Goal: Task Accomplishment & Management: Use online tool/utility

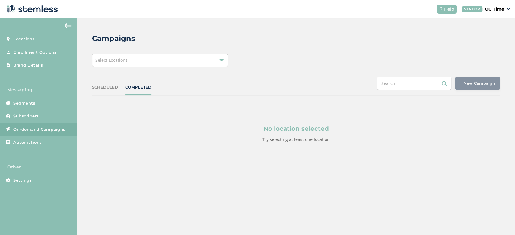
click at [209, 58] on div "Select Locations" at bounding box center [160, 60] width 136 height 13
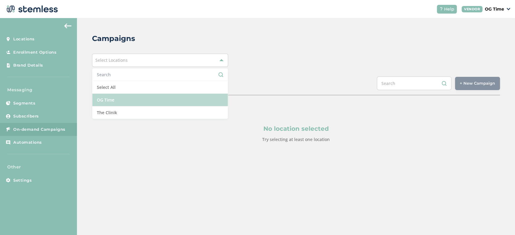
click at [123, 100] on li "OG Time" at bounding box center [159, 100] width 135 height 13
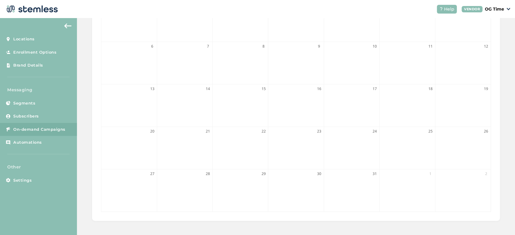
scroll to position [16, 0]
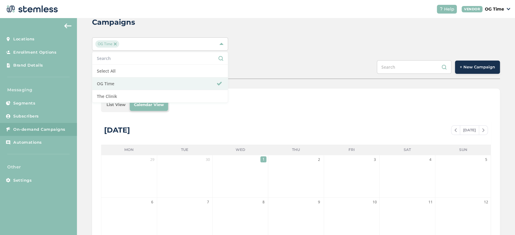
click at [250, 115] on div "List View Calendar View October 2025 TODAY Mon Tue Wed Thu Fri Sat Sun 29 30 1 …" at bounding box center [296, 233] width 408 height 288
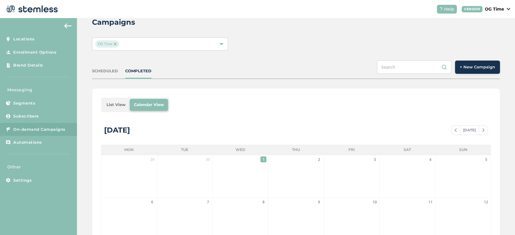
click at [481, 130] on span at bounding box center [483, 130] width 8 height 7
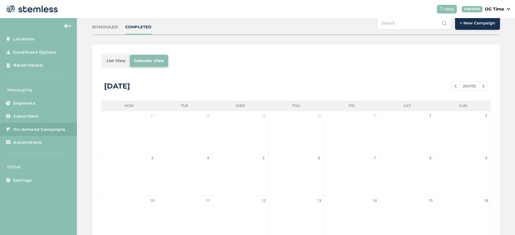
scroll to position [56, 0]
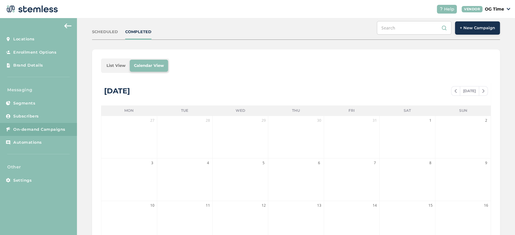
click at [453, 90] on span at bounding box center [455, 91] width 8 height 7
click at [454, 91] on img at bounding box center [455, 91] width 2 height 4
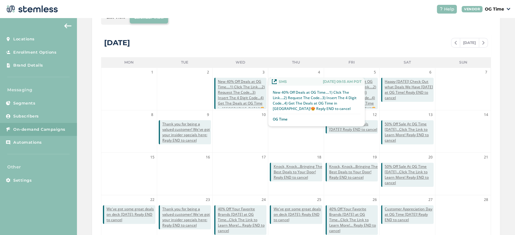
scroll to position [103, 0]
click at [243, 96] on span "New 40% Off Deals at OG Time....1) Click The Link....2) Request The Code...3) I…" at bounding box center [242, 99] width 49 height 38
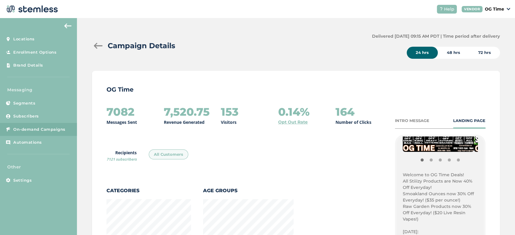
scroll to position [154, 0]
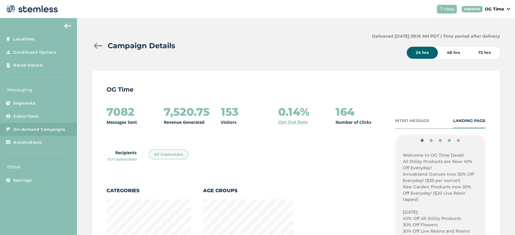
click at [403, 153] on p "Welcome to OG Time Deals!" at bounding box center [440, 155] width 75 height 6
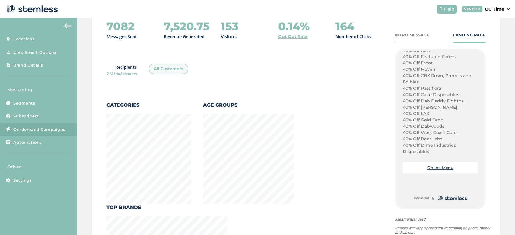
scroll to position [102, 0]
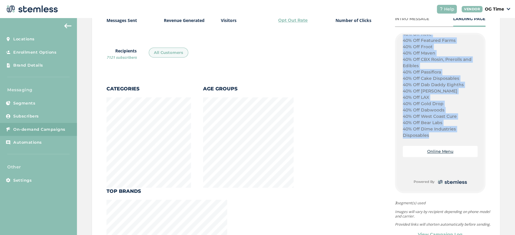
click at [424, 134] on p "40% Off Dime Industries Disposables" at bounding box center [440, 132] width 75 height 13
copy div "Welcome to OG Time Deals! All Stiiizy Products are Now 40% Off Everyday! Smoakl…"
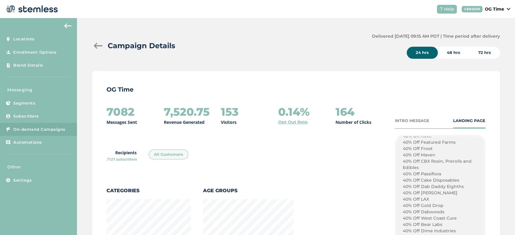
click at [95, 44] on div at bounding box center [98, 46] width 12 height 6
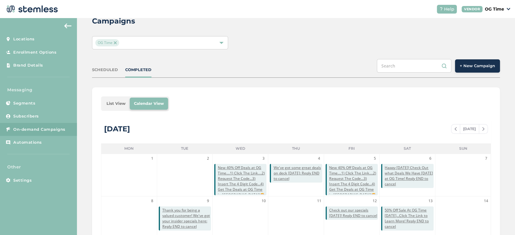
scroll to position [18, 0]
click at [467, 66] on span "+ New Campaign" at bounding box center [477, 65] width 35 height 6
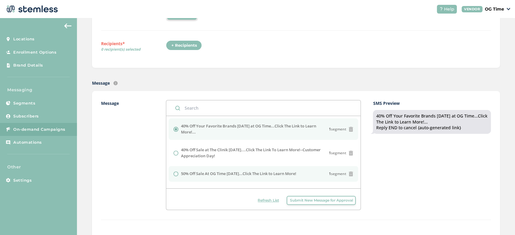
scroll to position [75, 0]
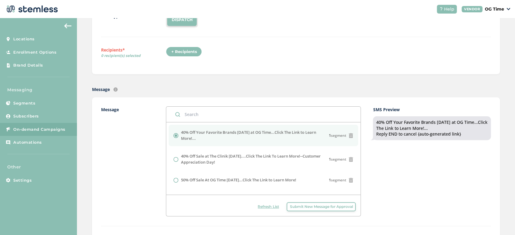
click at [323, 212] on div "Refresh List Submit New Message for Approval" at bounding box center [263, 205] width 194 height 21
click at [319, 208] on span "Submit New Message for Approval" at bounding box center [321, 206] width 63 height 5
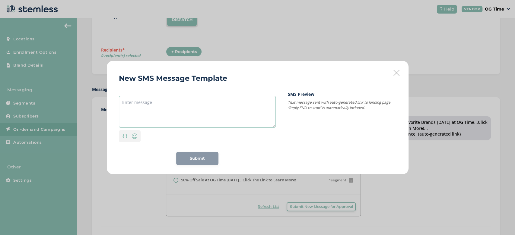
click at [148, 105] on textarea at bounding box center [197, 112] width 157 height 32
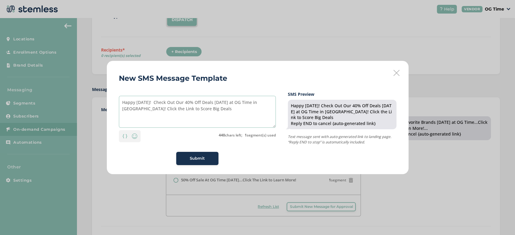
type textarea "Happy [DATE]! Check Out Our 40% Off Deals [DATE] at OG Time in [GEOGRAPHIC_DATA…"
click at [194, 158] on span "Submit" at bounding box center [197, 159] width 15 height 6
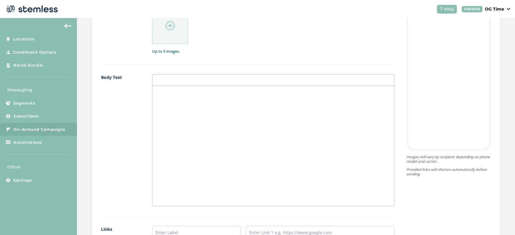
scroll to position [367, 0]
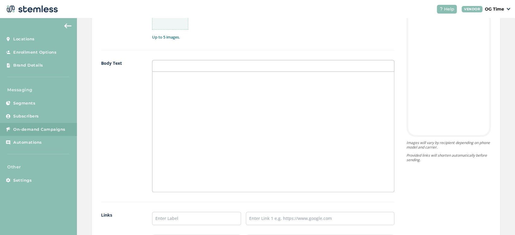
click at [169, 75] on p at bounding box center [273, 77] width 233 height 5
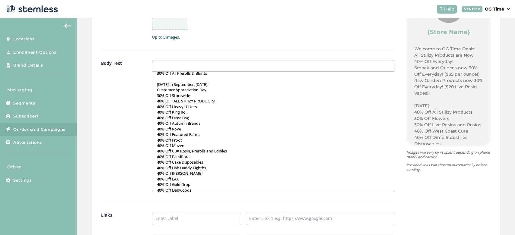
scroll to position [294, 0]
click at [250, 113] on p "40% Off King Roll" at bounding box center [273, 112] width 233 height 5
click at [217, 84] on p "Last Saturday in September, 9/27/2025:" at bounding box center [273, 84] width 233 height 5
click at [208, 84] on p "Last Saturday in September, 10/25/2025:" at bounding box center [273, 82] width 233 height 5
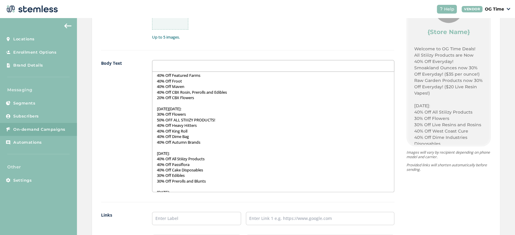
scroll to position [145, 0]
click at [189, 121] on p "50% OFF ALL STIIIZY PRODUCTS!" at bounding box center [273, 121] width 233 height 5
click at [189, 110] on p "THIS Saturday, 9/6/2025:" at bounding box center [273, 110] width 233 height 5
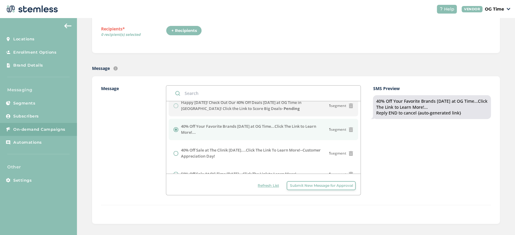
scroll to position [0, 0]
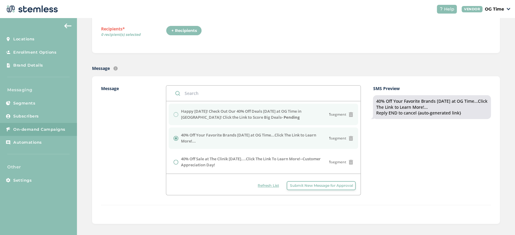
click at [196, 117] on label "Happy Wednesday! Check Out Our 40% Off Deals Today at OG Time in El Monte! Clic…" at bounding box center [255, 115] width 148 height 12
drag, startPoint x: 181, startPoint y: 111, endPoint x: 255, endPoint y: 119, distance: 74.7
click at [255, 119] on label "Happy Wednesday! Check Out Our 40% Off Deals Today at OG Time in El Monte! Clic…" at bounding box center [255, 115] width 148 height 12
copy label "Happy [DATE]! Check Out Our 40% Off Deals [DATE] at OG Time in [GEOGRAPHIC_DATA…"
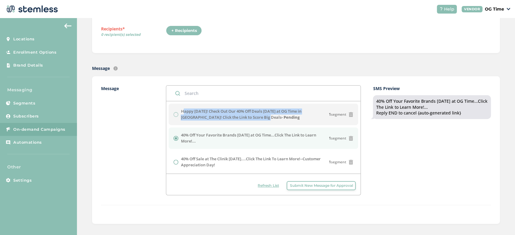
click at [313, 187] on span "Submit New Message for Approval" at bounding box center [321, 185] width 63 height 5
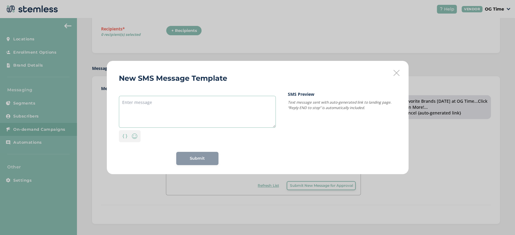
click at [144, 109] on textarea at bounding box center [197, 112] width 157 height 32
paste textarea "Happy Wednesday! Check Out Our 40% Off Deals Today at OG Time in El Monte! Clic…"
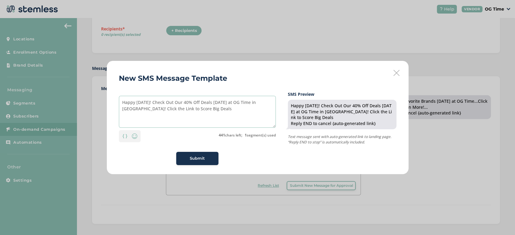
click at [195, 103] on textarea "Happy Wednesday! Check Out Our 40% Off Deals Today at OG Time in El Monte! Clic…" at bounding box center [197, 112] width 157 height 32
drag, startPoint x: 240, startPoint y: 104, endPoint x: 135, endPoint y: 118, distance: 105.6
click at [135, 118] on textarea "Happy Wednesday! Check Out Our 30% Off Deals Today at OG Time in El Monte! Clic…" at bounding box center [197, 112] width 157 height 32
click at [234, 102] on textarea "Happy Wednesday! Check Out Our 30% Off Deals Today at The Clinik in Chatsworth …" at bounding box center [197, 112] width 157 height 32
click at [209, 107] on textarea "Happy Wednesday! Check Out Our 30% Off Deals at The Clinik in Chatsworth Click …" at bounding box center [197, 112] width 157 height 32
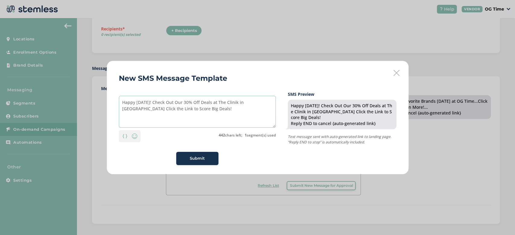
click at [144, 110] on textarea "Happy Wednesday! Check Out Our 30% Off Deals at The Clinik in Chatsworth Click …" at bounding box center [197, 112] width 157 height 32
type textarea "Happy [DATE]! Check Out Our 30% Off Deals at The Clinik in [GEOGRAPHIC_DATA]! C…"
click at [205, 158] on div "Submit" at bounding box center [197, 159] width 33 height 6
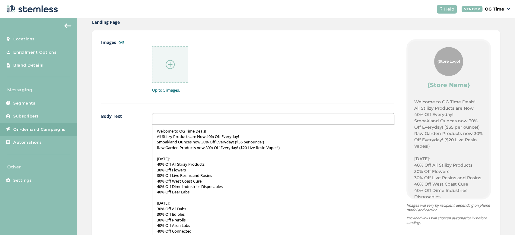
scroll to position [315, 0]
drag, startPoint x: 210, startPoint y: 128, endPoint x: 153, endPoint y: 130, distance: 57.7
click at [153, 130] on div "Welcome to OG Time Deals! All Stiiizy Products are Now 40% Off Everyday! Smoakl…" at bounding box center [273, 184] width 242 height 120
click at [246, 135] on p "All Stiiizy Products are Now 40% Off Everyday!" at bounding box center [273, 135] width 233 height 5
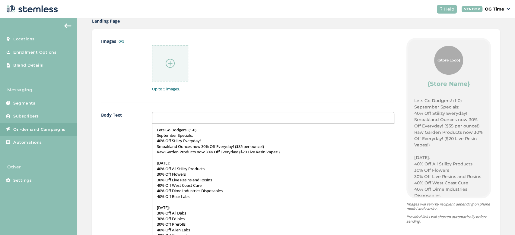
click at [288, 150] on p "Raw Garden Products now 30% Off Everyday! ($20 Live Resin Vapes!)" at bounding box center [273, 151] width 233 height 5
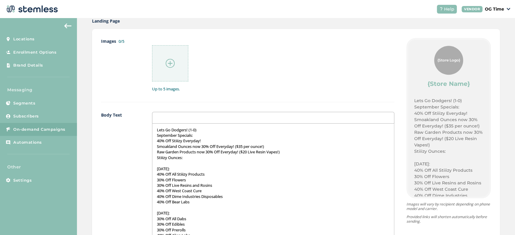
click at [177, 158] on p "Stiiizy Ounces:" at bounding box center [273, 157] width 233 height 5
click at [194, 156] on p "Stiiizy Ounces:" at bounding box center [273, 157] width 233 height 5
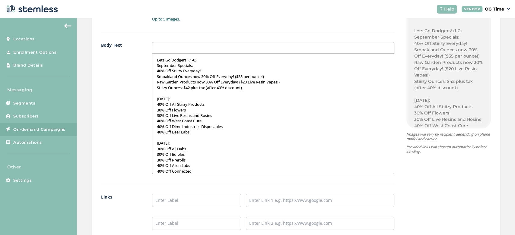
scroll to position [385, 0]
click at [155, 58] on div "Lets Go Dodgers! (1-0) September Specials: 40% Off Stiiizy Everyday! Smoakland …" at bounding box center [273, 113] width 242 height 120
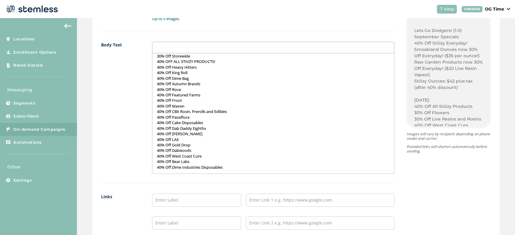
scroll to position [495, 0]
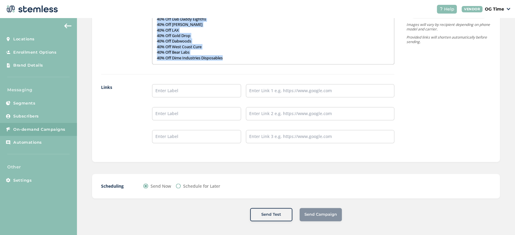
click at [227, 59] on p "40% Off Dime Industries Disposables" at bounding box center [273, 57] width 233 height 5
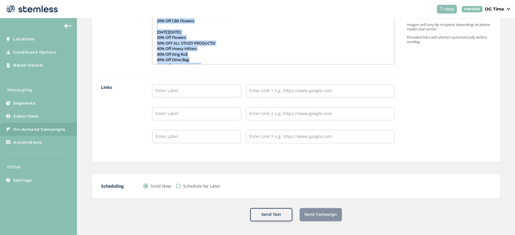
scroll to position [107, 0]
copy div "Lets Go Dodgers! (1-0) September Specials: 40% Off Stiiizy Everyday! Smoakland …"
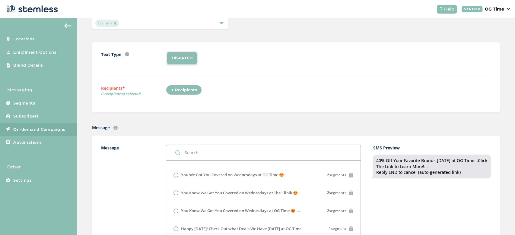
scroll to position [0, 0]
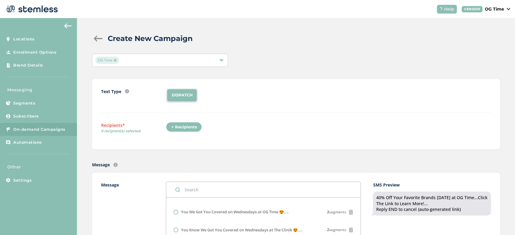
click at [95, 37] on div at bounding box center [98, 39] width 12 height 6
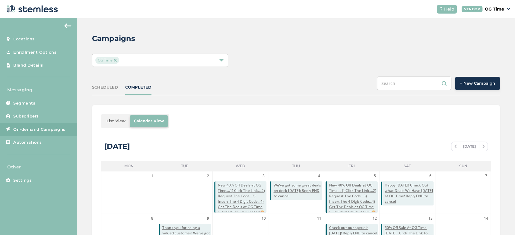
click at [477, 81] on span "+ New Campaign" at bounding box center [477, 84] width 35 height 6
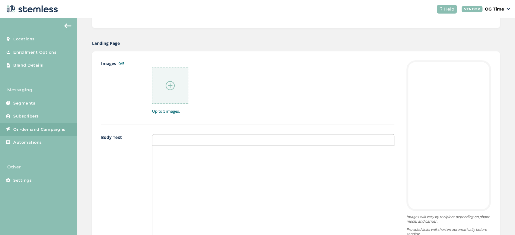
scroll to position [293, 0]
click at [202, 167] on div at bounding box center [273, 205] width 242 height 120
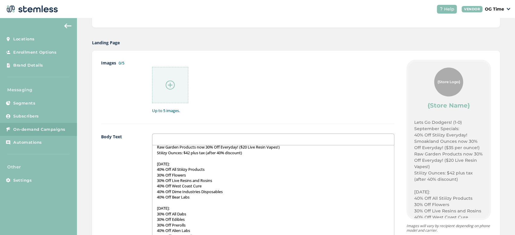
scroll to position [0, 0]
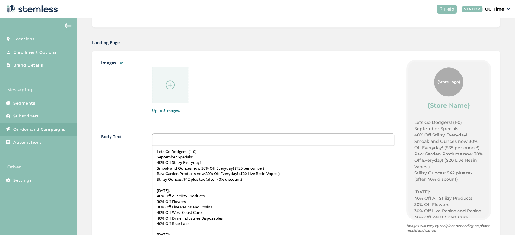
click at [169, 85] on img at bounding box center [170, 85] width 9 height 9
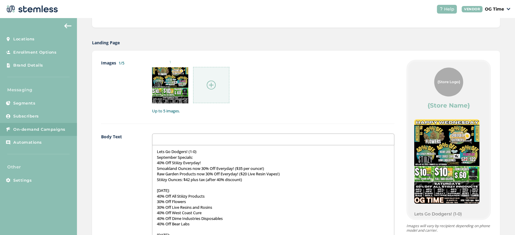
click at [212, 85] on img at bounding box center [211, 85] width 9 height 9
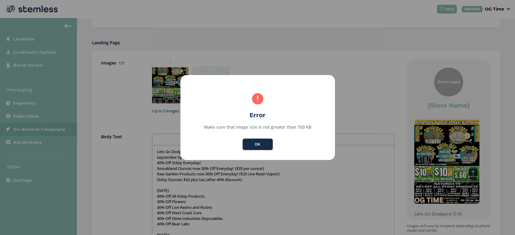
click at [261, 146] on button "OK" at bounding box center [258, 144] width 30 height 11
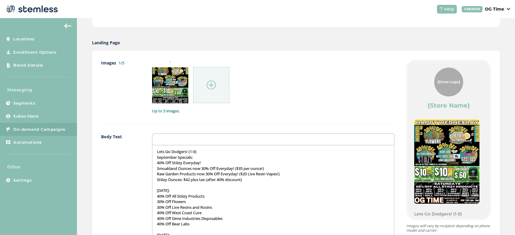
click at [212, 85] on img at bounding box center [211, 85] width 9 height 9
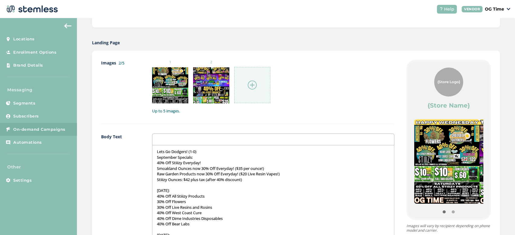
click at [252, 81] on img at bounding box center [252, 85] width 9 height 9
click at [248, 85] on img at bounding box center [252, 85] width 9 height 9
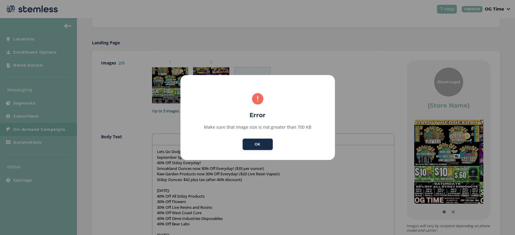
click at [261, 146] on button "OK" at bounding box center [258, 144] width 30 height 11
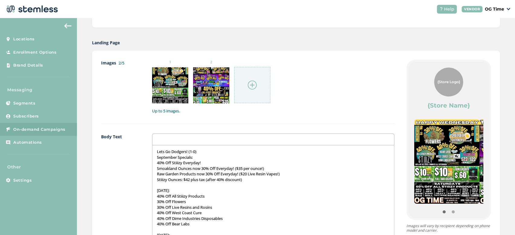
click at [355, 54] on div "Images 2/5 1 2 Up to 5 images. Body Text Lets Go Dodgers! (1-0) September Speci…" at bounding box center [296, 207] width 408 height 313
click at [250, 90] on div at bounding box center [252, 85] width 36 height 36
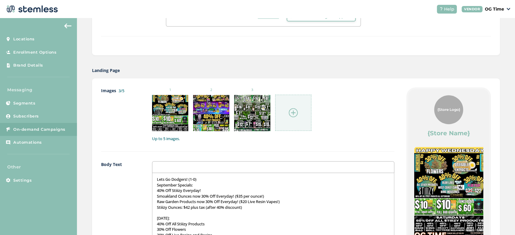
scroll to position [264, 0]
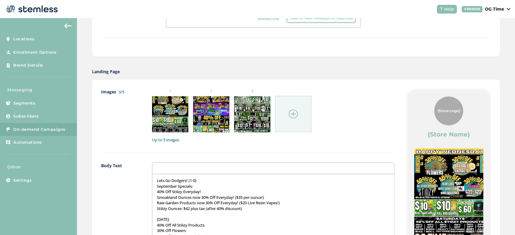
click at [286, 115] on div at bounding box center [293, 114] width 36 height 36
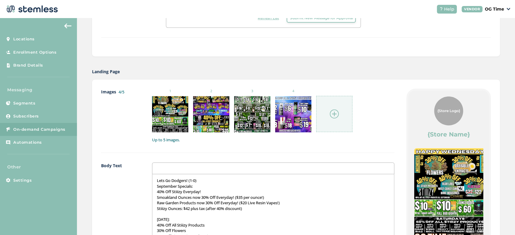
click at [331, 115] on img at bounding box center [334, 114] width 9 height 9
click at [344, 113] on div at bounding box center [334, 114] width 36 height 36
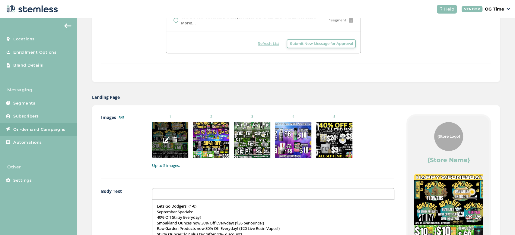
scroll to position [240, 0]
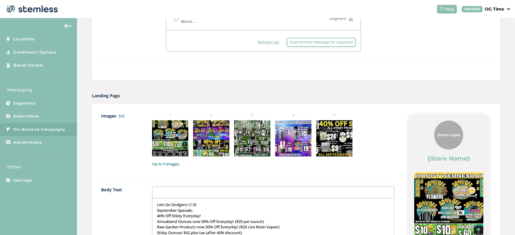
click at [116, 134] on label "Images 5/5" at bounding box center [120, 140] width 39 height 54
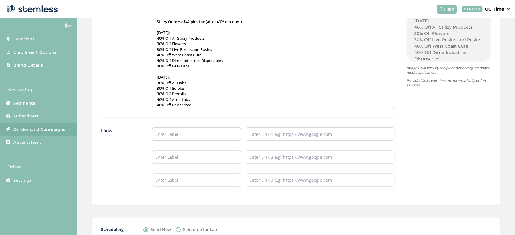
scroll to position [495, 0]
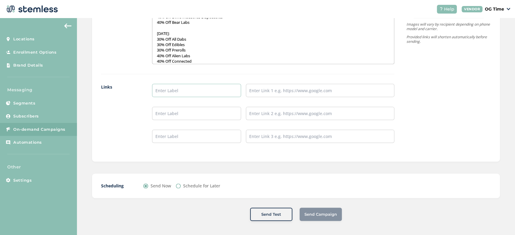
click at [178, 87] on input "text" at bounding box center [196, 90] width 89 height 13
type input "Online Menu"
click at [272, 94] on input "text" at bounding box center [320, 90] width 148 height 13
type input "https://weedmaps.com/dispensaries/og-time-el-monte"
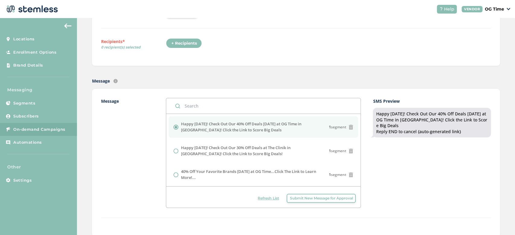
scroll to position [0, 0]
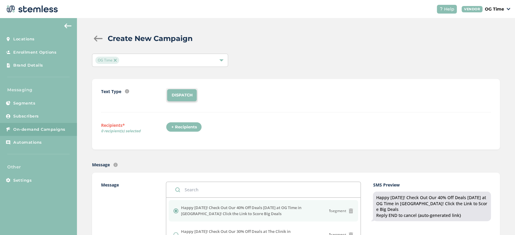
click at [189, 124] on div "+ Recipients" at bounding box center [184, 127] width 36 height 10
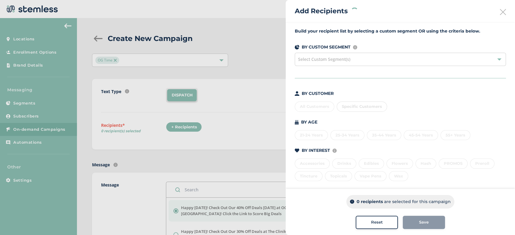
click at [353, 59] on div "Select Custom Segment(s)" at bounding box center [400, 59] width 211 height 13
click at [316, 38] on div "Build your recipient list by selecting a custom segment OR using the criteria b…" at bounding box center [400, 122] width 229 height 201
click at [317, 107] on div "All Customers" at bounding box center [315, 107] width 40 height 10
click at [429, 223] on div "Save" at bounding box center [424, 223] width 33 height 6
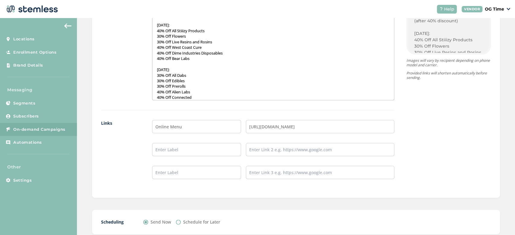
scroll to position [495, 0]
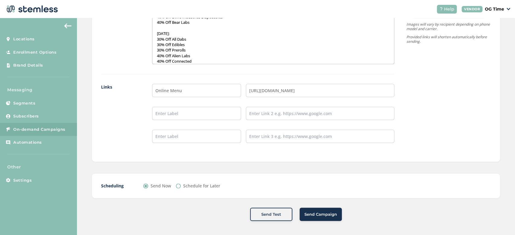
click at [325, 212] on span "Send Campaign" at bounding box center [320, 215] width 33 height 6
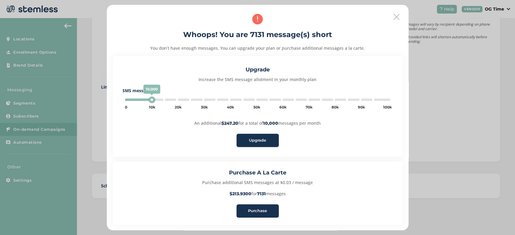
click at [249, 208] on span "Purchase" at bounding box center [257, 211] width 19 height 6
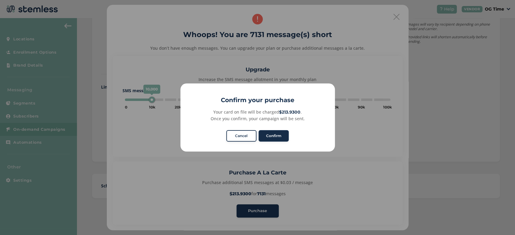
click at [272, 133] on button "Confirm" at bounding box center [274, 135] width 30 height 11
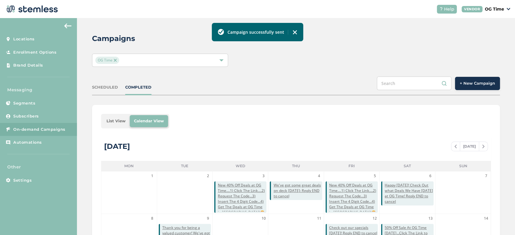
click at [115, 61] on img at bounding box center [115, 60] width 3 height 3
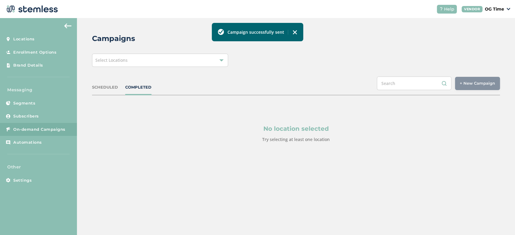
click at [115, 61] on span "Select Locations" at bounding box center [111, 60] width 32 height 6
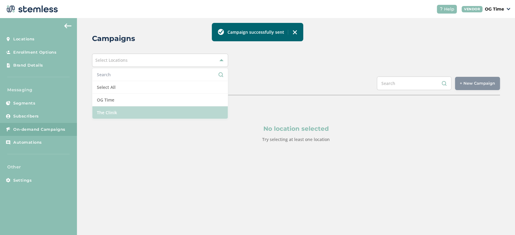
click at [113, 109] on li "The Clinik" at bounding box center [159, 113] width 135 height 12
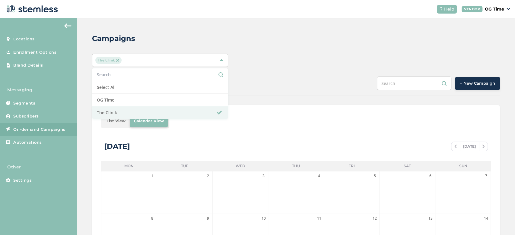
click at [245, 71] on div "Campaigns The Clinik Select All OG Time The Clinik SCHEDULED COMPLETED + New Ca…" at bounding box center [296, 213] width 438 height 390
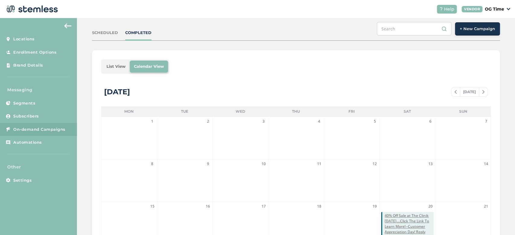
scroll to position [53, 0]
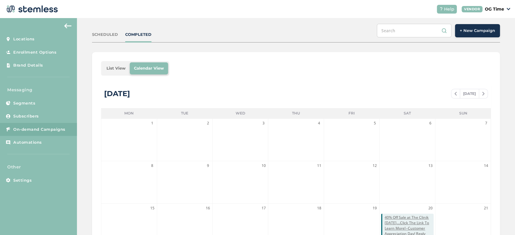
click at [451, 90] on span at bounding box center [455, 93] width 8 height 7
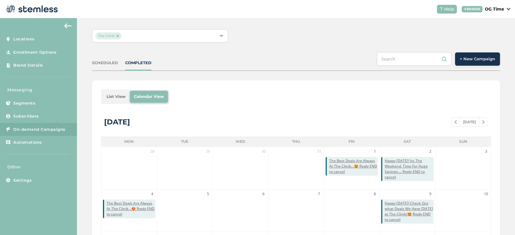
scroll to position [22, 0]
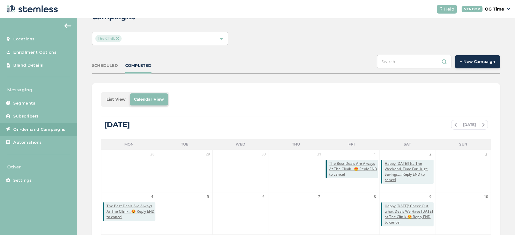
click at [454, 126] on span at bounding box center [455, 124] width 8 height 7
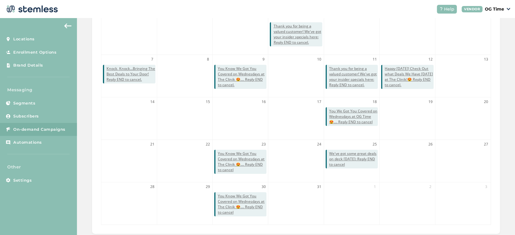
scroll to position [172, 0]
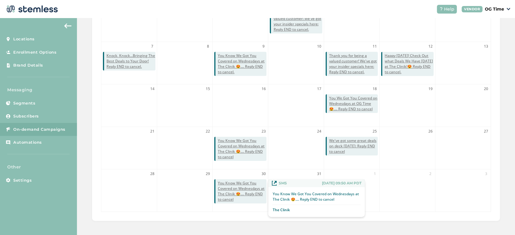
click at [243, 186] on span "You Know We Got You Covered on Wednesdays at The Clinik 😍.... Reply END to canc…" at bounding box center [242, 192] width 49 height 22
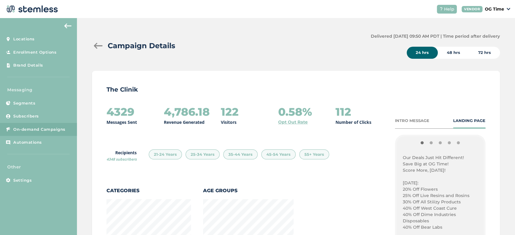
scroll to position [155, 0]
click at [403, 154] on p "Our Deals Just Hit Different!" at bounding box center [440, 155] width 75 height 6
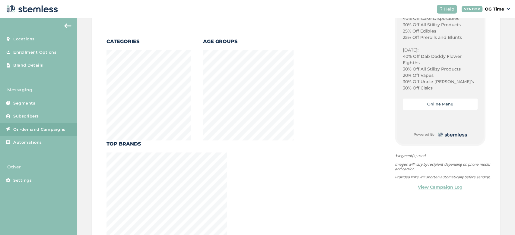
scroll to position [151, 0]
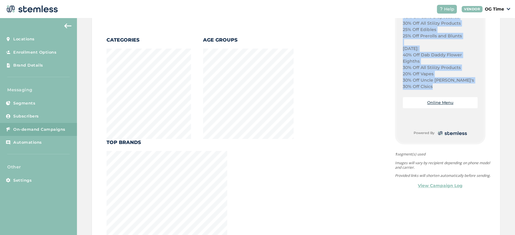
click at [428, 86] on p "30% Off Clsics" at bounding box center [440, 87] width 75 height 6
copy div "Our Deals Just Hit Different! Save Big at OG Time! Score More, Today! Wednesday…"
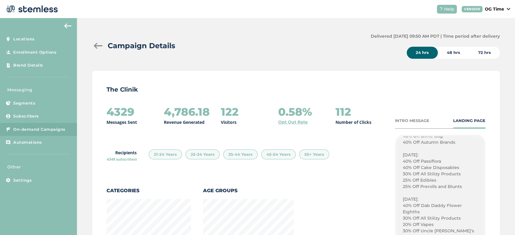
click at [95, 47] on div at bounding box center [98, 46] width 12 height 6
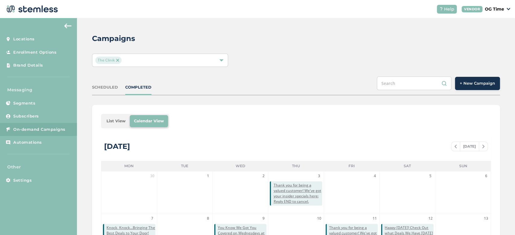
click at [469, 84] on span "+ New Campaign" at bounding box center [477, 84] width 35 height 6
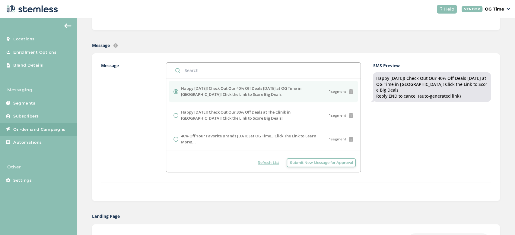
scroll to position [120, 0]
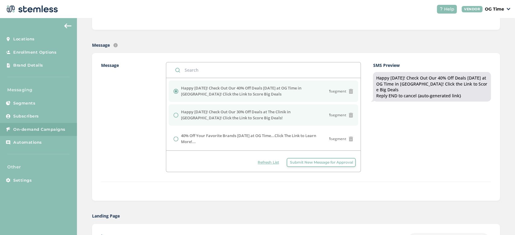
click at [230, 119] on label "Happy [DATE]! Check Out Our 30% Off Deals at The Clinik in [GEOGRAPHIC_DATA]! C…" at bounding box center [255, 115] width 148 height 12
radio input "false"
radio input "true"
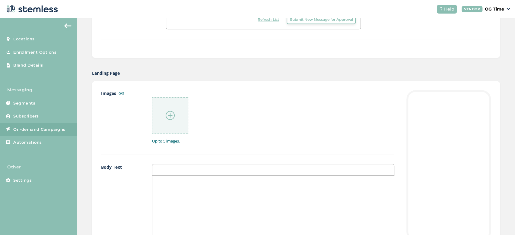
scroll to position [266, 0]
click at [190, 180] on p at bounding box center [273, 178] width 233 height 5
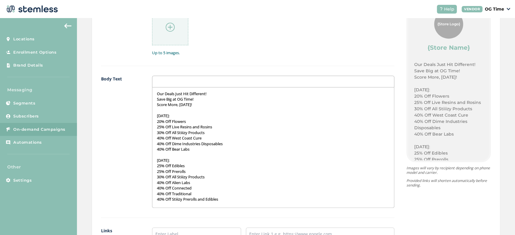
scroll to position [350, 0]
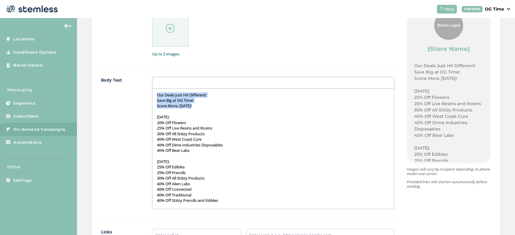
drag, startPoint x: 192, startPoint y: 107, endPoint x: 156, endPoint y: 94, distance: 38.5
click at [156, 94] on div "Our Deals Just Hit Different! Save Big at OG Time! Score More, Today! Wednesday…" at bounding box center [273, 149] width 242 height 120
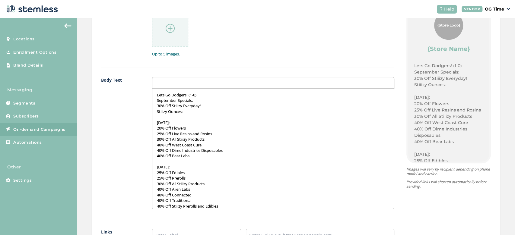
click at [165, 146] on p "40% Off West Coast Cure" at bounding box center [273, 144] width 233 height 5
click at [189, 112] on p "Stiiizy Ounces:" at bounding box center [273, 111] width 233 height 5
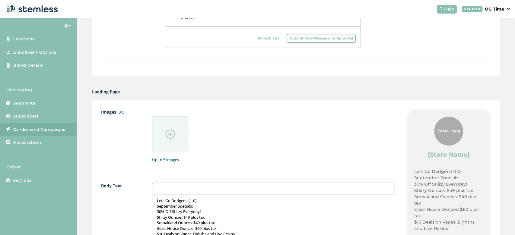
scroll to position [244, 0]
click at [171, 134] on img at bounding box center [170, 134] width 9 height 9
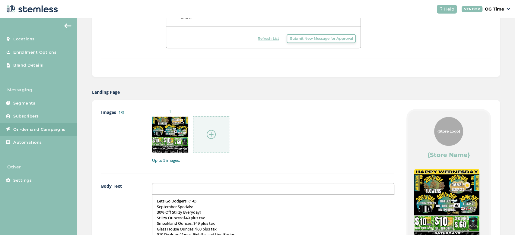
click at [208, 134] on img at bounding box center [211, 134] width 9 height 9
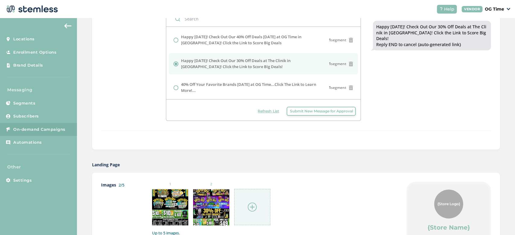
scroll to position [170, 0]
click at [250, 207] on img at bounding box center [252, 207] width 9 height 9
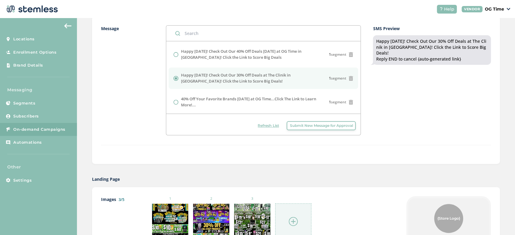
scroll to position [156, 0]
click at [291, 221] on img at bounding box center [293, 222] width 9 height 9
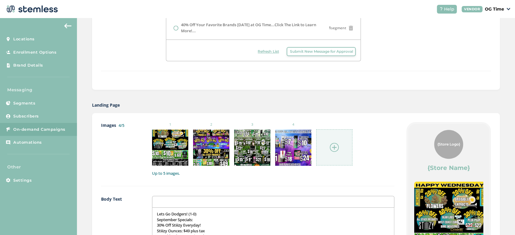
scroll to position [222, 0]
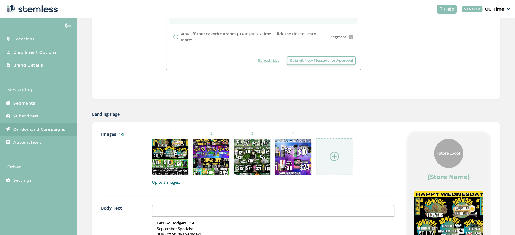
click at [334, 151] on div at bounding box center [334, 157] width 36 height 36
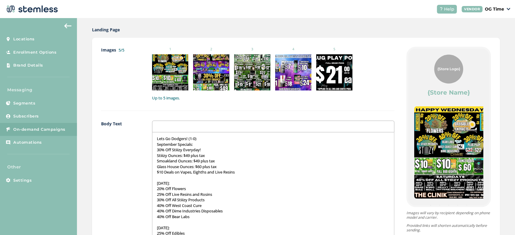
scroll to position [310, 0]
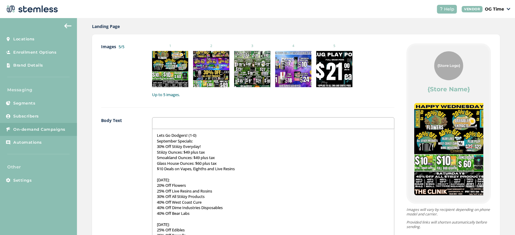
click at [200, 141] on p "September Specials:" at bounding box center [273, 141] width 233 height 5
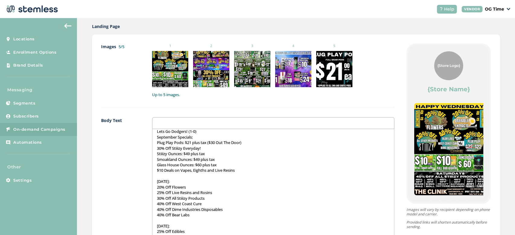
scroll to position [0, 0]
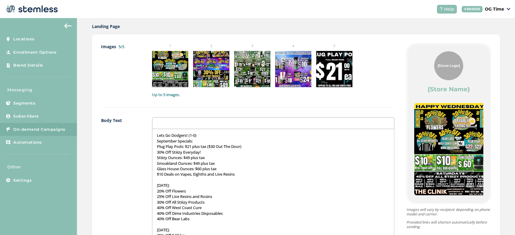
click at [200, 144] on p "Plug Play Pods: $21 plus tax ($30 Out The Door)" at bounding box center [273, 146] width 233 height 5
click at [193, 141] on p "September Specials:" at bounding box center [273, 141] width 233 height 5
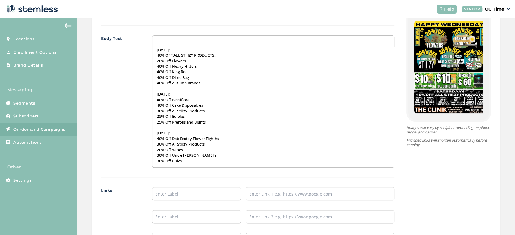
scroll to position [392, 0]
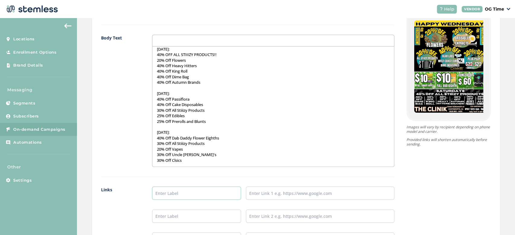
click at [194, 187] on input "text" at bounding box center [196, 193] width 89 height 13
type input "Online Menu"
click at [312, 187] on input "text" at bounding box center [320, 193] width 148 height 13
type input "[URL][DOMAIN_NAME]"
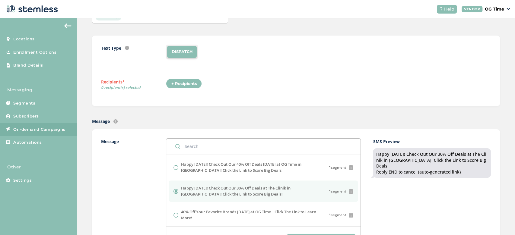
scroll to position [43, 0]
click at [186, 80] on div "+ Recipients" at bounding box center [184, 84] width 36 height 10
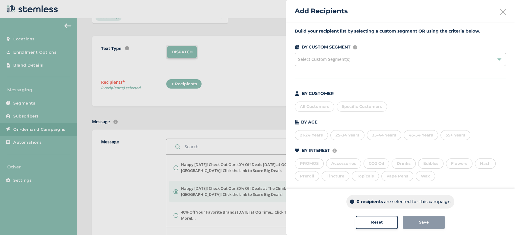
click at [314, 107] on div "All Customers" at bounding box center [315, 107] width 40 height 10
click at [427, 221] on div "Save" at bounding box center [424, 223] width 33 height 6
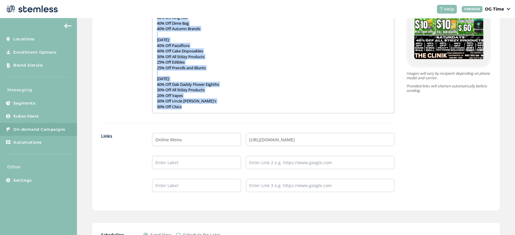
scroll to position [495, 0]
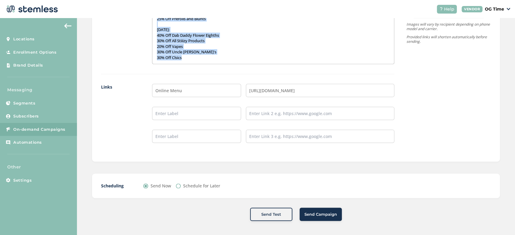
drag, startPoint x: 153, startPoint y: 142, endPoint x: 236, endPoint y: 254, distance: 139.2
click at [236, 235] on html "Help VENDOR OG Time Locations Enrollment Options Brand Details Messaging Segmen…" at bounding box center [257, 117] width 515 height 235
drag, startPoint x: 179, startPoint y: 50, endPoint x: 193, endPoint y: 77, distance: 30.7
click at [193, 77] on div "Locations Enrollment Options Brand Details Messaging Segments Subscribers On-de…" at bounding box center [257, 126] width 515 height 217
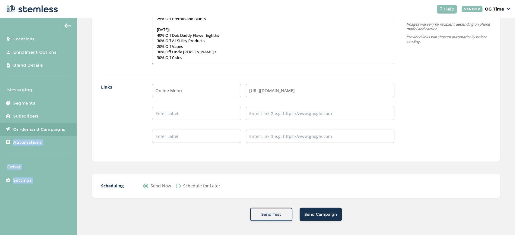
click at [184, 57] on p "30% Off Clsics" at bounding box center [273, 57] width 233 height 5
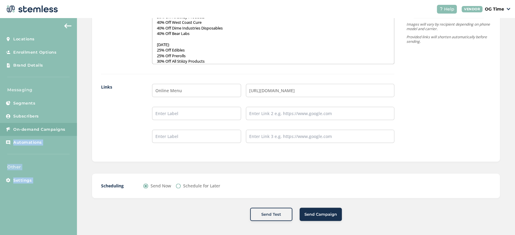
scroll to position [363, 0]
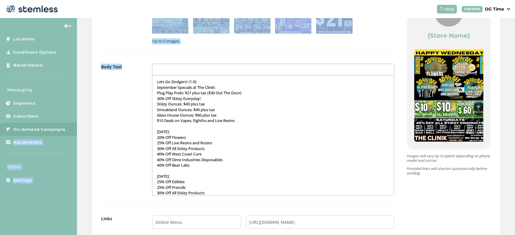
click at [154, 82] on div "Lets Go Dodgers! (1-0) September Specials at The Clinik: Plug Play Pods: $21 pl…" at bounding box center [273, 135] width 242 height 120
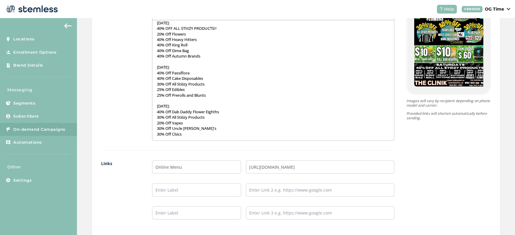
scroll to position [420, 0]
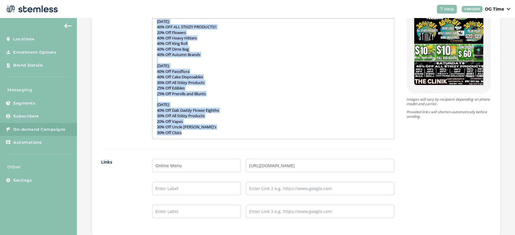
click at [185, 133] on p "30% Off Clsics" at bounding box center [273, 132] width 233 height 5
copy div "Lets Go Dodgers! (1-0) September Specials at The Clinik: Plug Play Pods: $21 pl…"
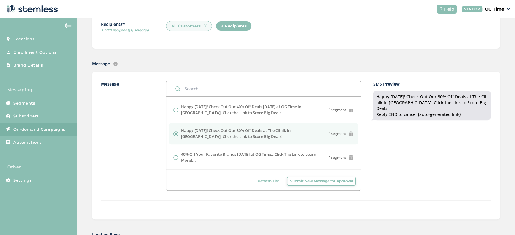
scroll to position [113, 0]
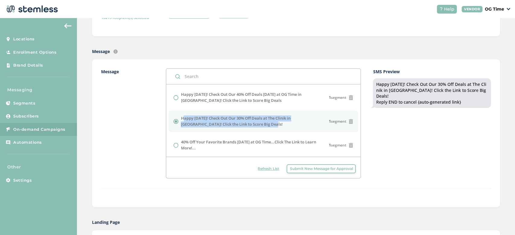
drag, startPoint x: 181, startPoint y: 117, endPoint x: 268, endPoint y: 124, distance: 86.9
click at [268, 124] on label "Happy [DATE]! Check Out Our 30% Off Deals at The Clinik in [GEOGRAPHIC_DATA]! C…" at bounding box center [255, 122] width 148 height 12
copy label "Happy [DATE]! Check Out Our 30% Off Deals at The Clinik in [GEOGRAPHIC_DATA]! C…"
click at [295, 170] on span "Submit New Message for Approval" at bounding box center [321, 168] width 63 height 5
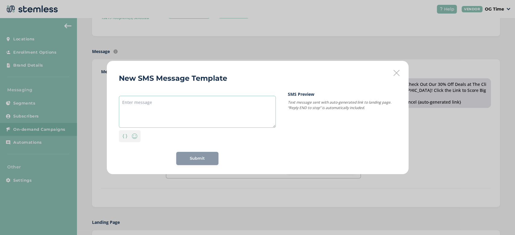
click at [145, 109] on textarea at bounding box center [197, 112] width 157 height 32
paste textarea "Happy [DATE]! Check Out Our 30% Off Deals at The Clinik in [GEOGRAPHIC_DATA]! C…"
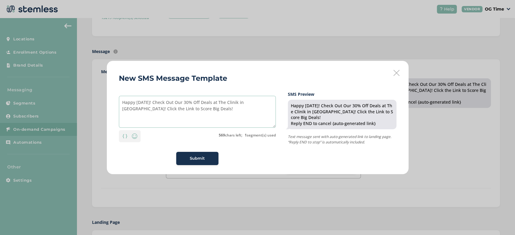
click at [194, 101] on textarea "Happy [DATE]! Check Out Our 30% Off Deals at The Clinik in [GEOGRAPHIC_DATA]! C…" at bounding box center [197, 112] width 157 height 32
type textarea "Happy [DATE]! Check Out Our 40% Off Deals at The Clinik in [GEOGRAPHIC_DATA]! C…"
click at [189, 160] on div "Submit" at bounding box center [197, 159] width 33 height 6
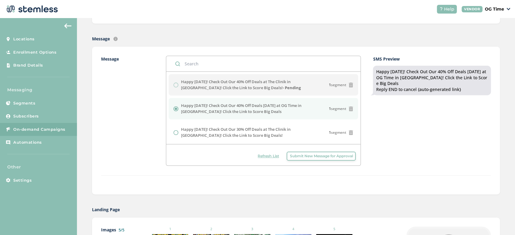
scroll to position [126, 0]
click at [194, 86] on label "Happy Wednesday! Check Out Our 40% Off Deals at The Clinik in Chatsworth! Click…" at bounding box center [255, 86] width 148 height 12
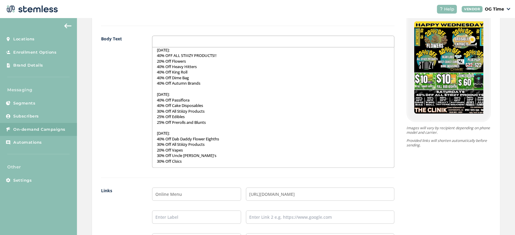
scroll to position [0, 0]
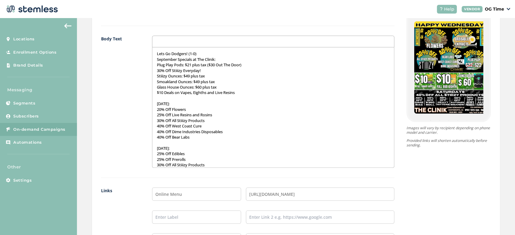
click at [154, 54] on div "Lets Go Dodgers! (1-0) September Specials at The Clinik: Plug Play Pods: $21 pl…" at bounding box center [273, 107] width 242 height 120
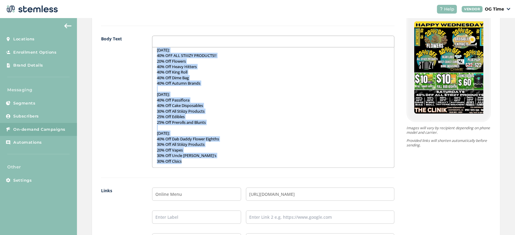
click at [184, 162] on p "30% Off Clsics" at bounding box center [273, 161] width 233 height 5
copy div "Lets Go Dodgers! (1-0) September Specials at The Clinik: Plug Play Pods: $21 pl…"
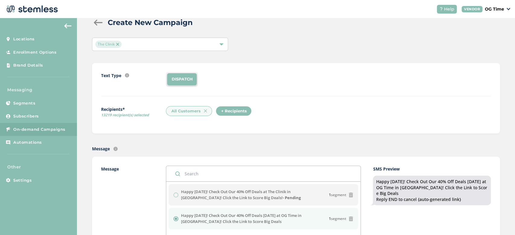
scroll to position [0, 0]
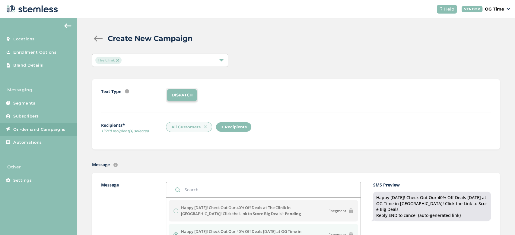
click at [96, 38] on div at bounding box center [98, 39] width 12 height 6
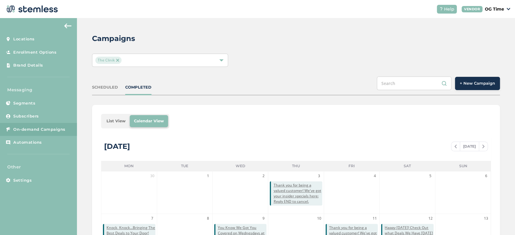
click at [467, 79] on button "+ New Campaign" at bounding box center [477, 83] width 45 height 13
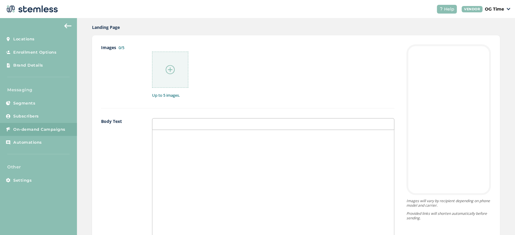
scroll to position [308, 0]
click at [181, 140] on div at bounding box center [273, 191] width 242 height 120
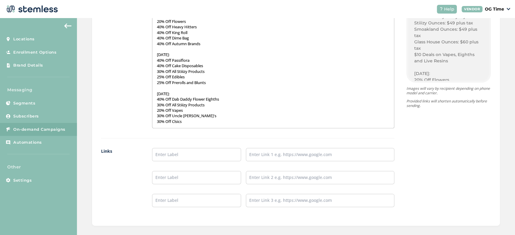
scroll to position [431, 0]
click at [201, 158] on input "text" at bounding box center [196, 154] width 89 height 13
type input "Online Menu"
click at [275, 148] on input "text" at bounding box center [320, 154] width 148 height 13
type input "[URL][DOMAIN_NAME]"
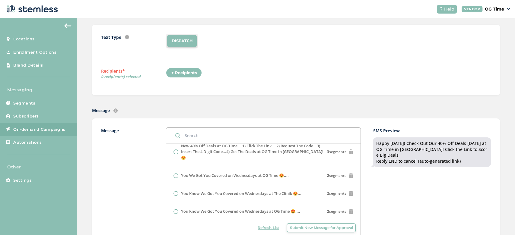
scroll to position [48, 0]
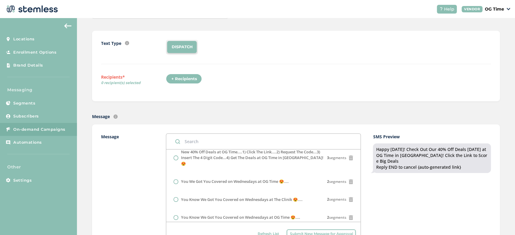
click at [181, 77] on div "+ Recipients" at bounding box center [184, 79] width 36 height 10
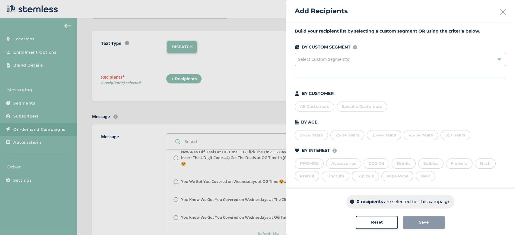
click at [304, 108] on div "All Customers" at bounding box center [315, 107] width 40 height 10
click at [422, 226] on span "Save" at bounding box center [424, 223] width 10 height 6
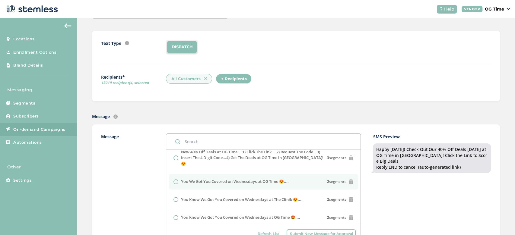
scroll to position [0, 0]
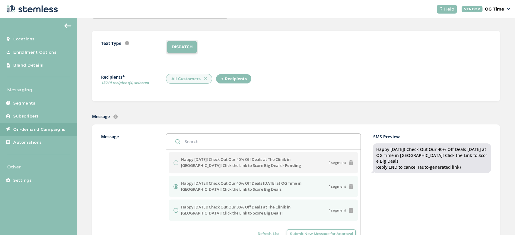
click at [224, 205] on label "Happy [DATE]! Check Out Our 30% Off Deals at The Clinik in [GEOGRAPHIC_DATA]! C…" at bounding box center [255, 211] width 148 height 12
radio input "false"
radio input "true"
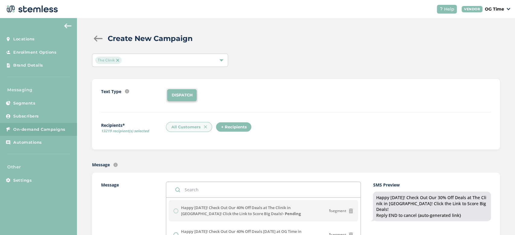
click at [97, 40] on div at bounding box center [98, 39] width 12 height 6
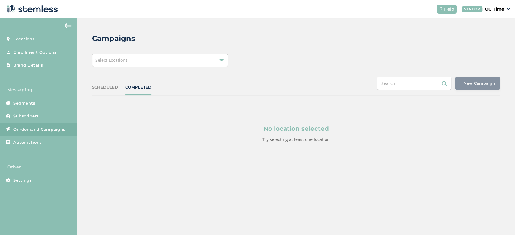
click at [177, 64] on div "Select Locations" at bounding box center [160, 60] width 136 height 13
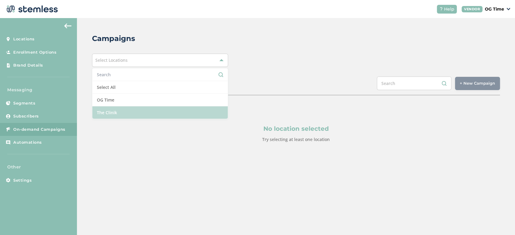
click at [119, 109] on li "The Clinik" at bounding box center [159, 113] width 135 height 12
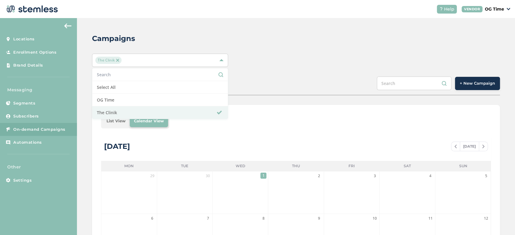
click at [467, 85] on span "+ New Campaign" at bounding box center [477, 84] width 35 height 6
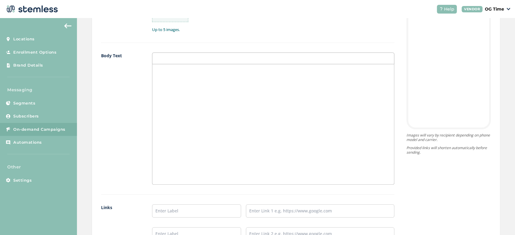
scroll to position [385, 0]
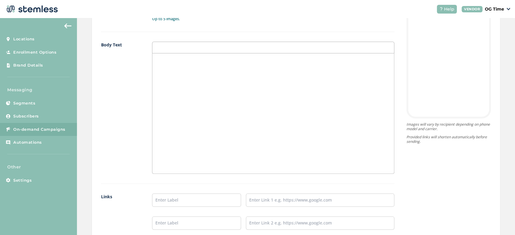
click at [172, 53] on div at bounding box center [273, 113] width 242 height 120
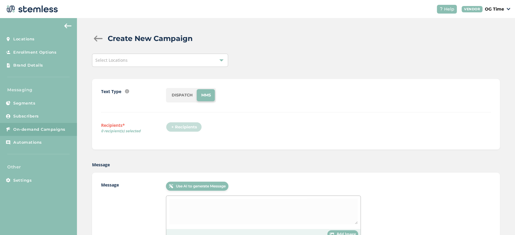
click at [155, 59] on div "Select Locations" at bounding box center [160, 60] width 136 height 13
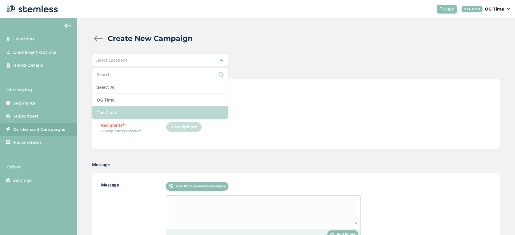
click at [120, 113] on li "The Clinik" at bounding box center [159, 113] width 135 height 12
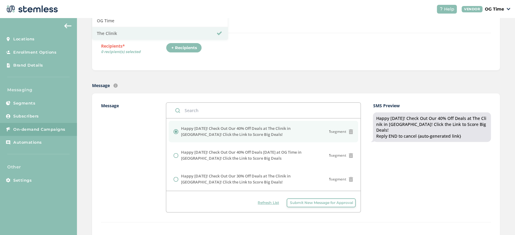
scroll to position [33, 0]
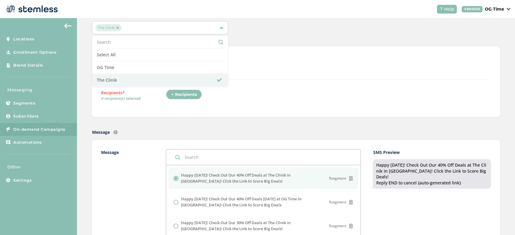
click at [188, 95] on div "+ Recipients" at bounding box center [184, 95] width 36 height 10
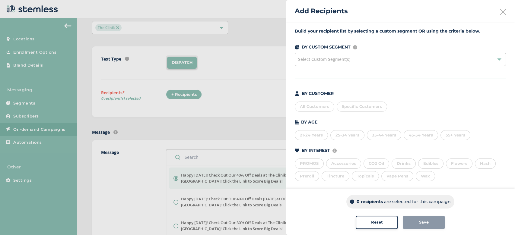
click at [306, 107] on div "All Customers" at bounding box center [315, 107] width 40 height 10
click at [412, 223] on div "Save" at bounding box center [424, 223] width 33 height 6
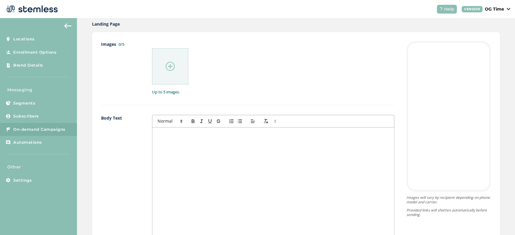
scroll to position [313, 0]
click at [181, 148] on div at bounding box center [273, 187] width 242 height 120
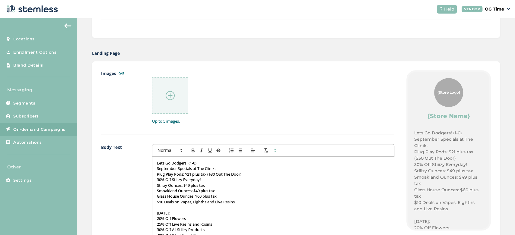
scroll to position [282, 0]
click at [169, 96] on img at bounding box center [170, 95] width 9 height 9
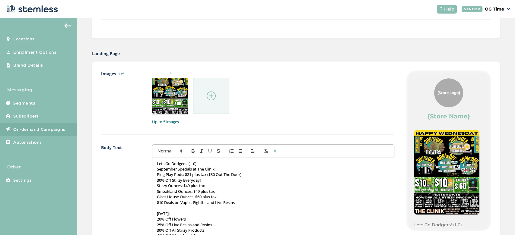
click at [214, 96] on img at bounding box center [211, 95] width 9 height 9
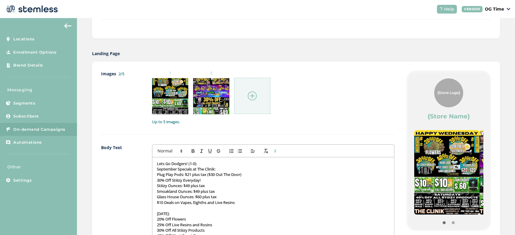
click at [250, 98] on img at bounding box center [252, 95] width 9 height 9
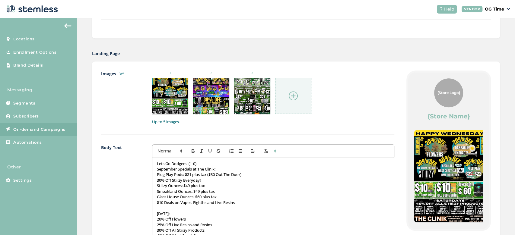
click at [303, 88] on div at bounding box center [293, 96] width 36 height 36
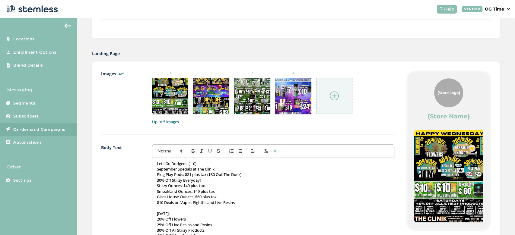
click at [330, 95] on img at bounding box center [334, 95] width 9 height 9
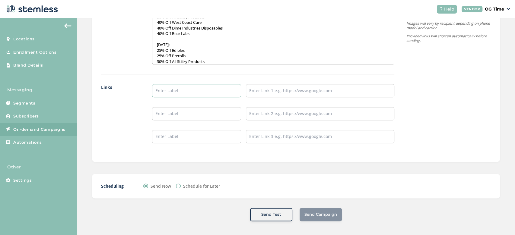
click at [192, 91] on input "text" at bounding box center [196, 90] width 89 height 13
type input "Online Menu"
click at [278, 83] on div "Images 5/5 1 2 3 4 5 Up to 5 images. Body Text Lets Go Dodgers! (1-0) September…" at bounding box center [247, 5] width 293 height 296
click at [284, 93] on input "text" at bounding box center [320, 90] width 148 height 13
type input "[URL][DOMAIN_NAME]"
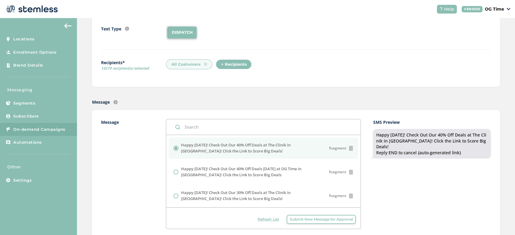
scroll to position [0, 0]
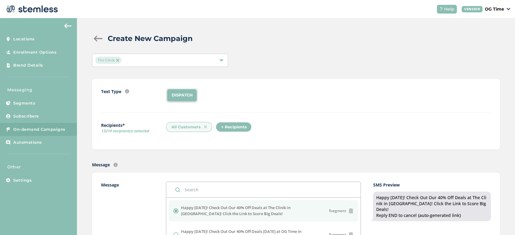
click at [183, 128] on div "All Customers" at bounding box center [189, 127] width 46 height 10
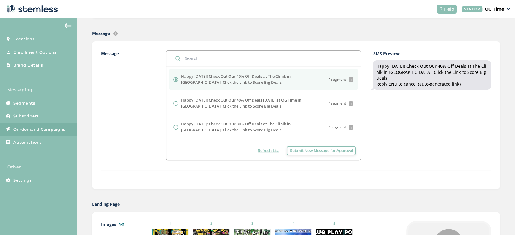
scroll to position [131, 0]
click at [248, 83] on label "Happy [DATE]! Check Out Our 40% Off Deals at The Clinik in [GEOGRAPHIC_DATA]! C…" at bounding box center [255, 80] width 148 height 12
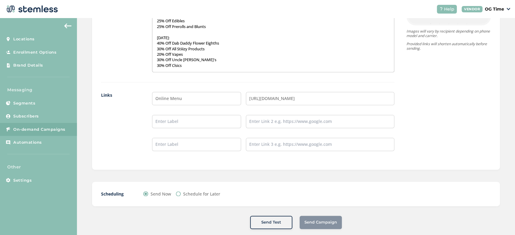
scroll to position [496, 0]
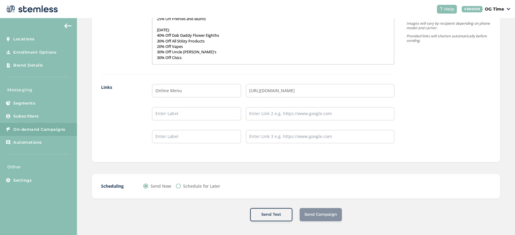
click at [314, 214] on div "Send Campaign" at bounding box center [321, 214] width 42 height 13
click at [177, 184] on input "Schedule for Later" at bounding box center [178, 186] width 5 height 5
radio input "true"
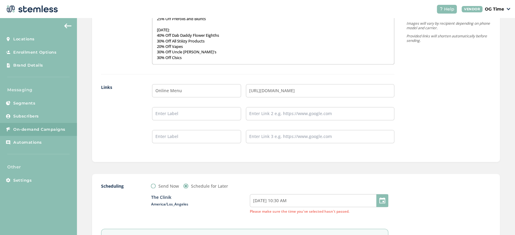
click at [155, 185] on div "Send Now" at bounding box center [165, 186] width 28 height 6
drag, startPoint x: 154, startPoint y: 185, endPoint x: 138, endPoint y: 189, distance: 16.4
click at [138, 189] on div "The Clinik America/Los_Angeles [DATE] 10:30 AM Please make sure the time you've…" at bounding box center [244, 204] width 287 height 30
click at [152, 184] on input "Send Now" at bounding box center [153, 186] width 5 height 5
radio input "true"
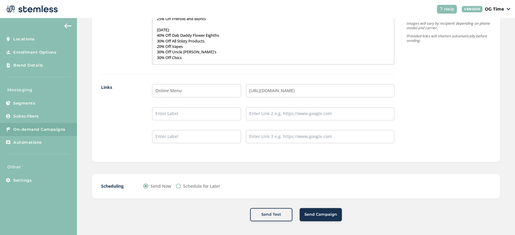
click at [323, 213] on span "Send Campaign" at bounding box center [320, 215] width 33 height 6
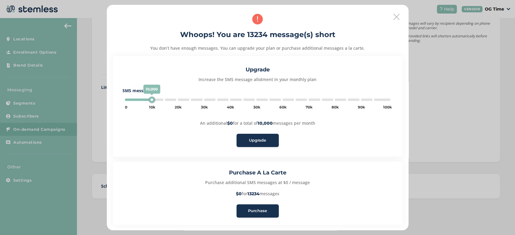
type input "15000"
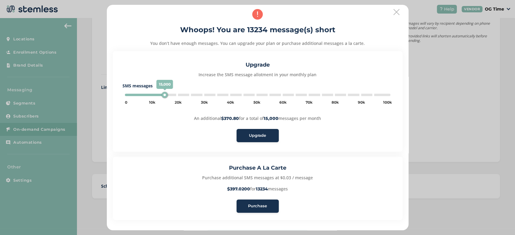
scroll to position [21, 0]
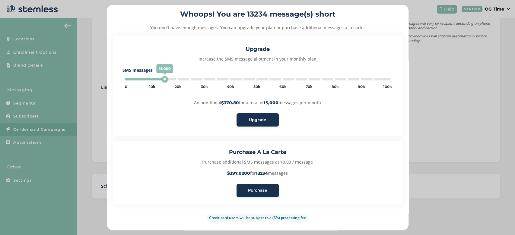
click at [258, 189] on span "Purchase" at bounding box center [257, 191] width 19 height 6
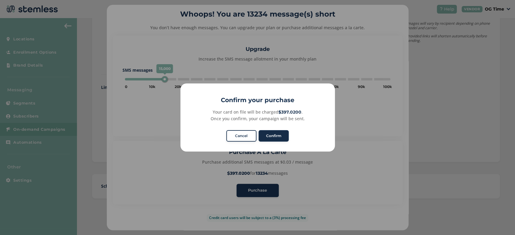
click at [275, 130] on button "Confirm" at bounding box center [274, 135] width 30 height 11
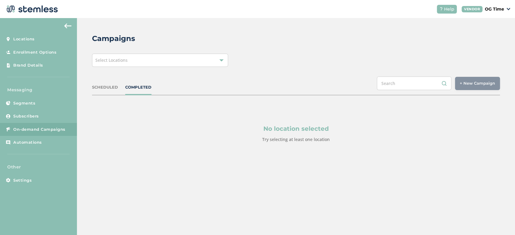
drag, startPoint x: 283, startPoint y: 9, endPoint x: 292, endPoint y: 30, distance: 22.7
click at [292, 30] on div "Campaigns Select Locations SCHEDULED COMPLETED + New Campaign Select location(s…" at bounding box center [296, 102] width 438 height 169
